Goal: Navigation & Orientation: Find specific page/section

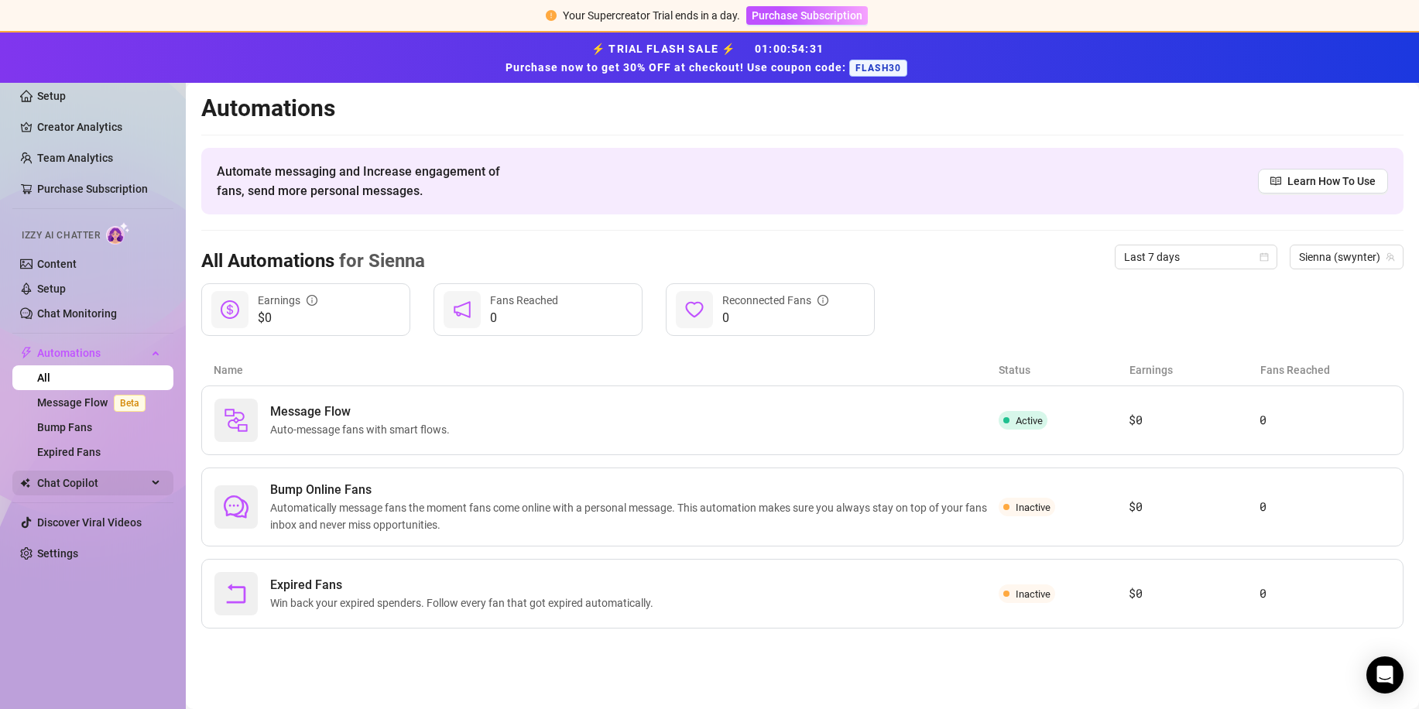
click at [126, 485] on span "Chat Copilot" at bounding box center [92, 483] width 110 height 25
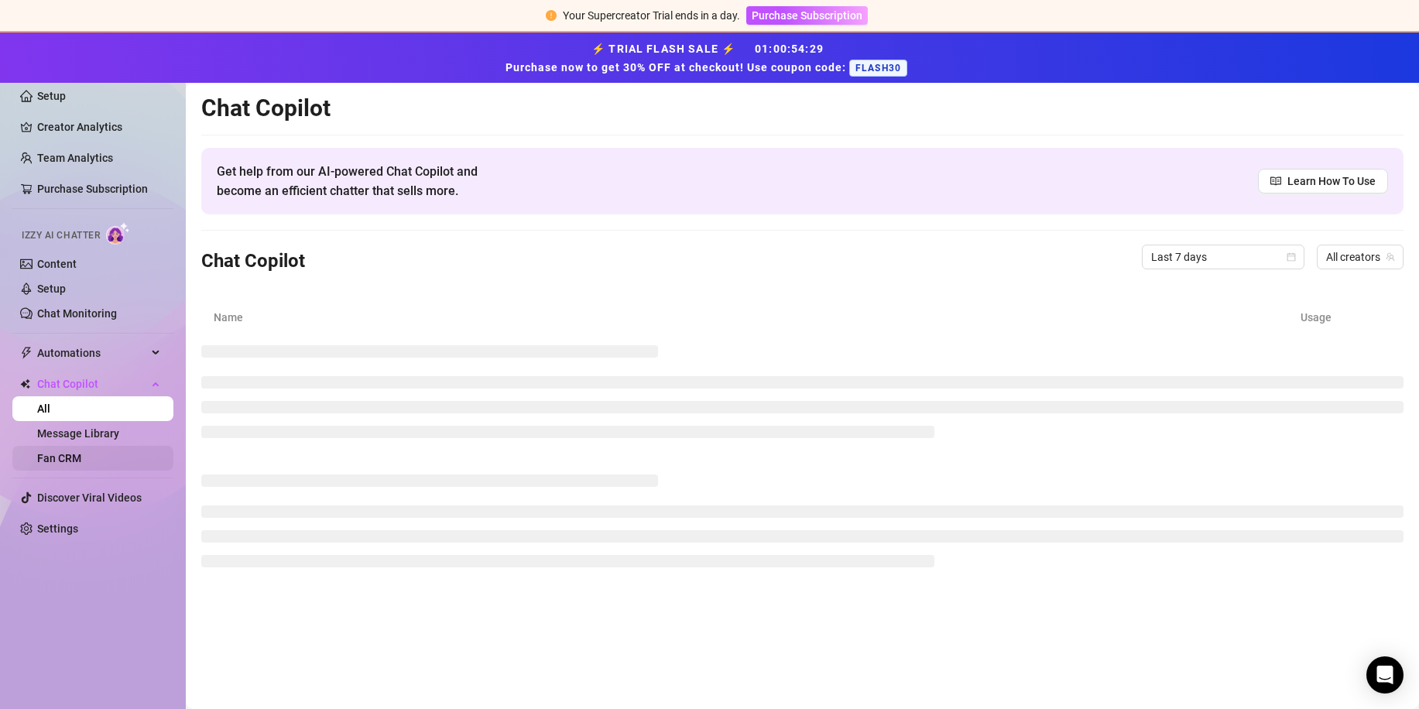
click at [81, 456] on link "Fan CRM" at bounding box center [59, 458] width 44 height 12
